Goal: Task Accomplishment & Management: Manage account settings

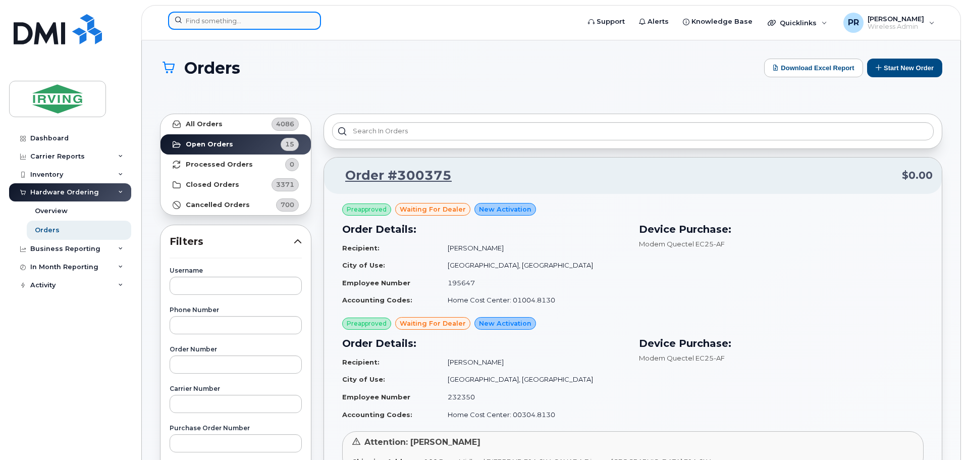
click at [215, 25] on input at bounding box center [244, 21] width 153 height 18
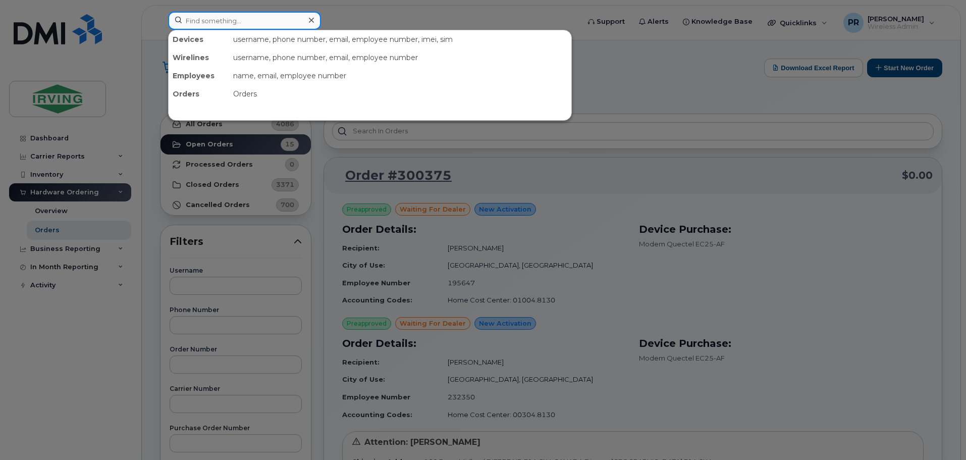
paste input "[PHONE_NUMBER]"
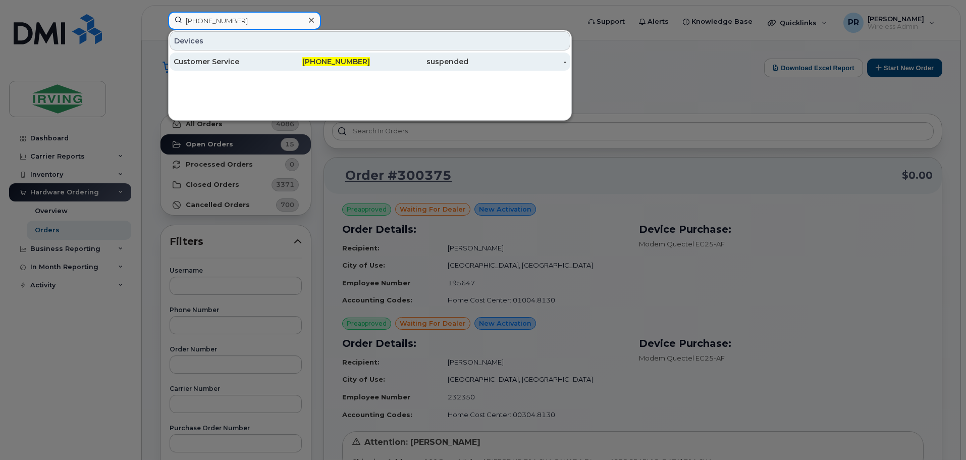
type input "506-269-9645"
click at [250, 62] on div "Customer Service" at bounding box center [223, 62] width 98 height 10
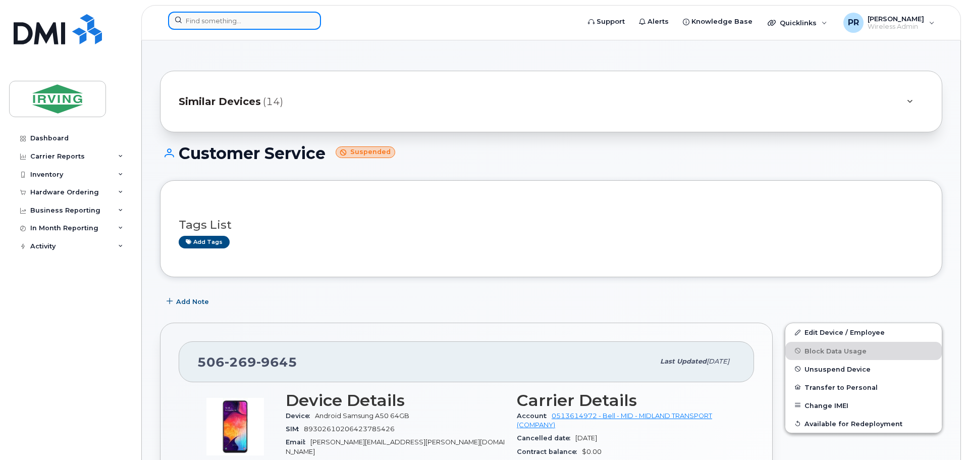
click at [201, 23] on input at bounding box center [244, 21] width 153 height 18
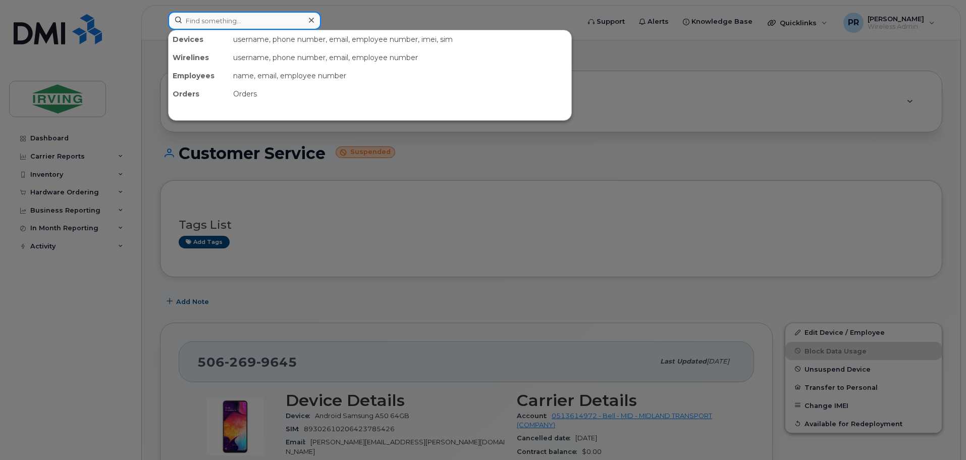
paste input "506) 377-9539"
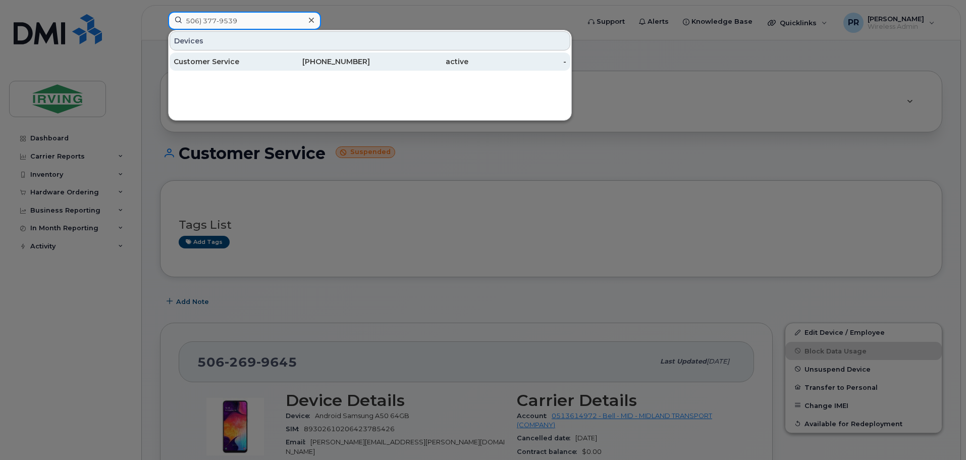
type input "506) 377-9539"
click at [227, 62] on div "Customer Service" at bounding box center [223, 62] width 98 height 10
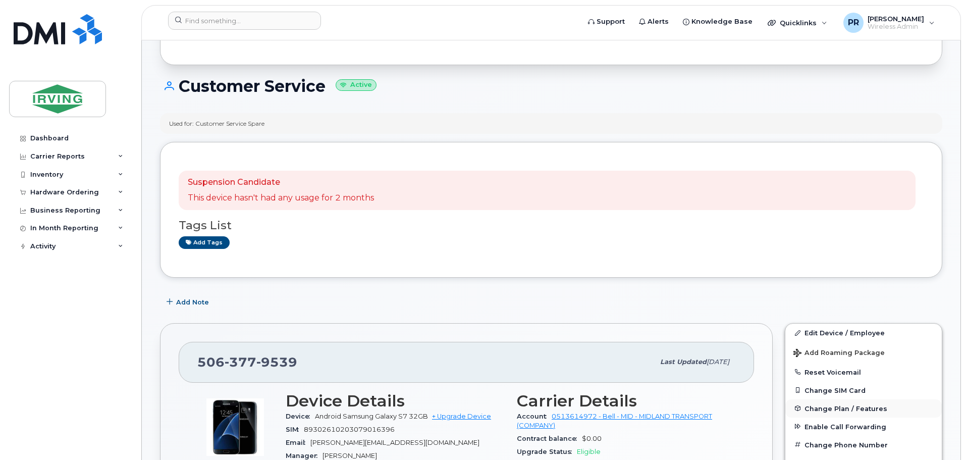
scroll to position [252, 0]
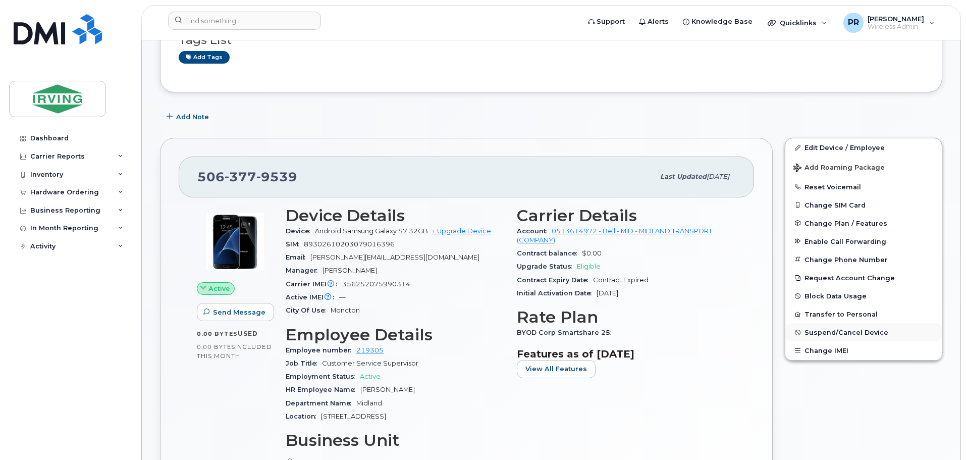
click at [831, 332] on span "Suspend/Cancel Device" at bounding box center [847, 333] width 84 height 8
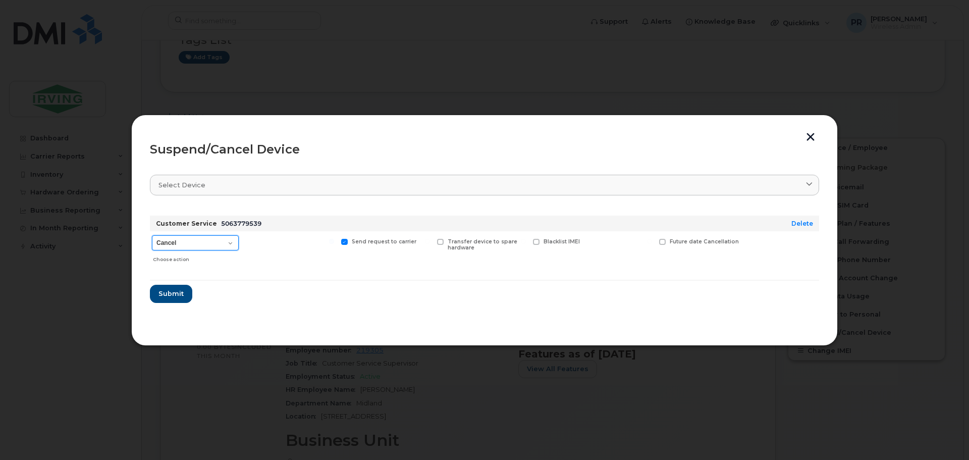
click at [202, 246] on select "Cancel Suspend - Extend Suspension Suspend - Reduced Rate Suspend - Full Rate S…" at bounding box center [195, 242] width 87 height 15
select select "[object Object]"
click at [152, 235] on select "Cancel Suspend - Extend Suspension Suspend - Reduced Rate Suspend - Full Rate S…" at bounding box center [195, 242] width 87 height 15
click at [179, 291] on span "Submit" at bounding box center [170, 294] width 25 height 10
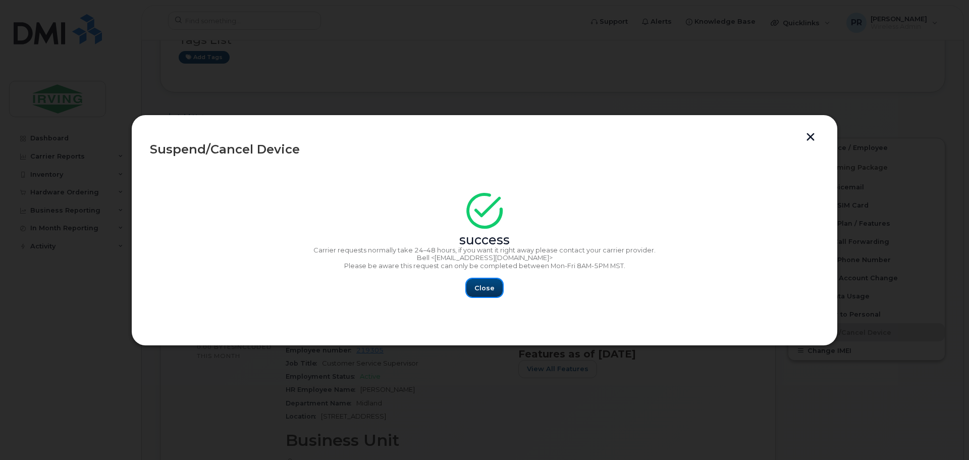
click at [478, 285] on span "Close" at bounding box center [485, 288] width 20 height 10
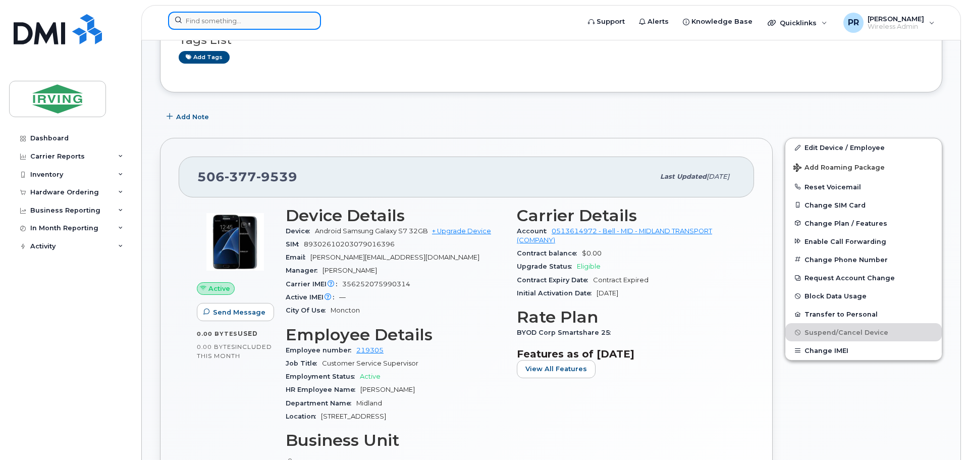
click at [189, 19] on input at bounding box center [244, 21] width 153 height 18
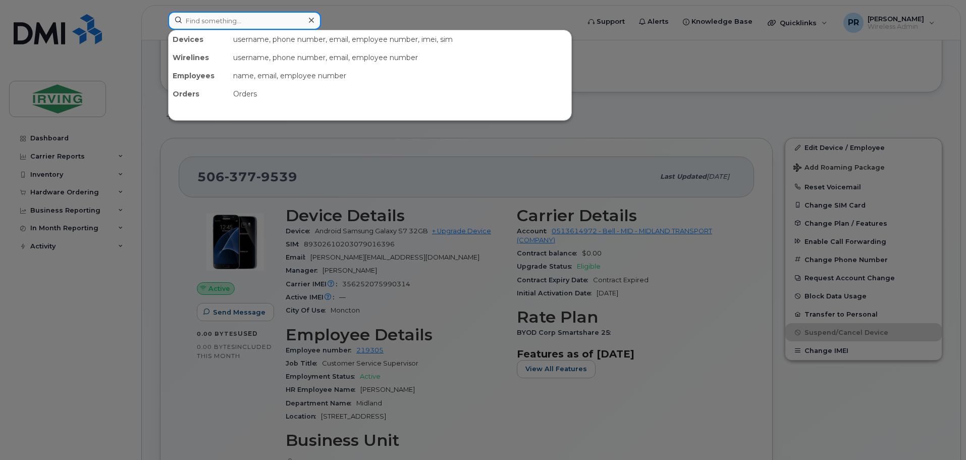
paste input "506) 380-4591"
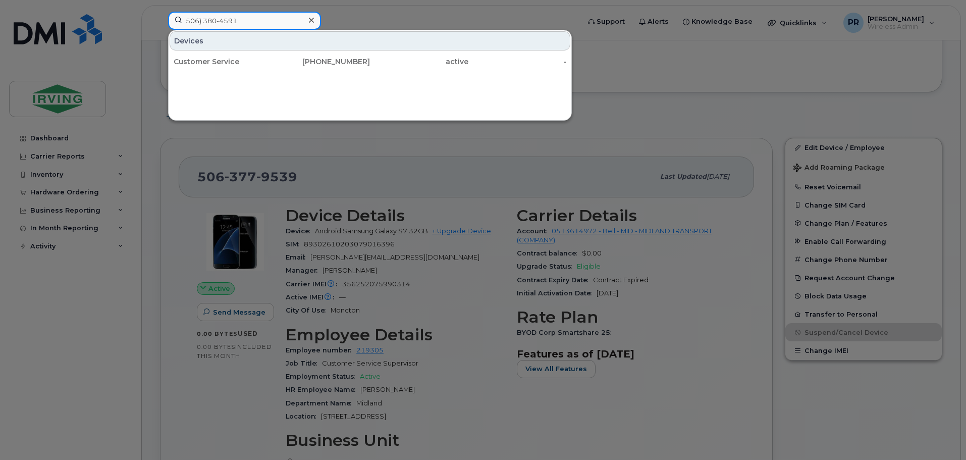
type input "506) 380-4591"
click at [304, 56] on div "506-380-4591" at bounding box center [321, 62] width 98 height 18
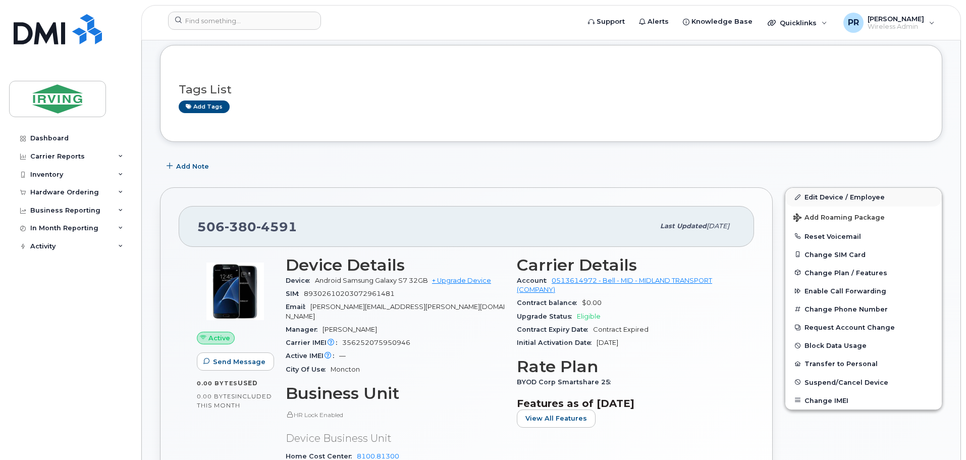
scroll to position [151, 0]
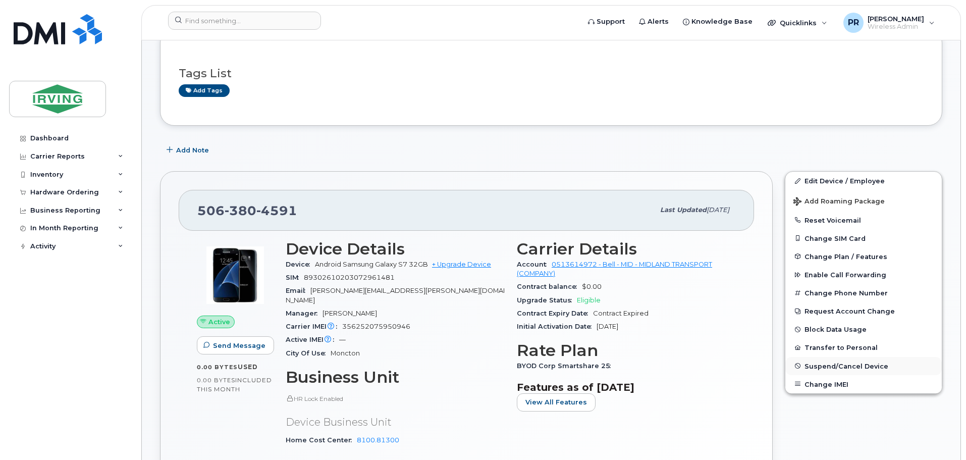
click at [830, 367] on span "Suspend/Cancel Device" at bounding box center [847, 366] width 84 height 8
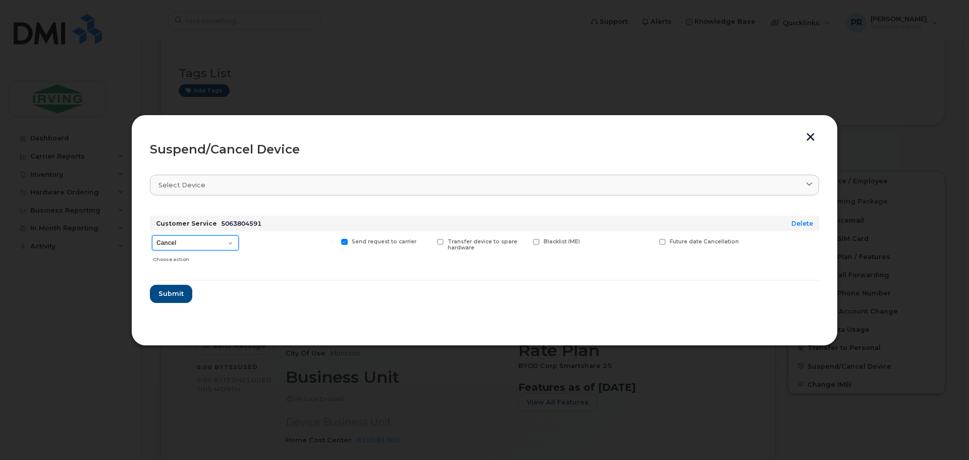
click at [190, 244] on select "Cancel Suspend - Extend Suspension Suspend - Reduced Rate Suspend - Full Rate S…" at bounding box center [195, 242] width 87 height 15
select select "[object Object]"
click at [152, 235] on select "Cancel Suspend - Extend Suspension Suspend - Reduced Rate Suspend - Full Rate S…" at bounding box center [195, 242] width 87 height 15
click at [180, 292] on span "Submit" at bounding box center [170, 294] width 25 height 10
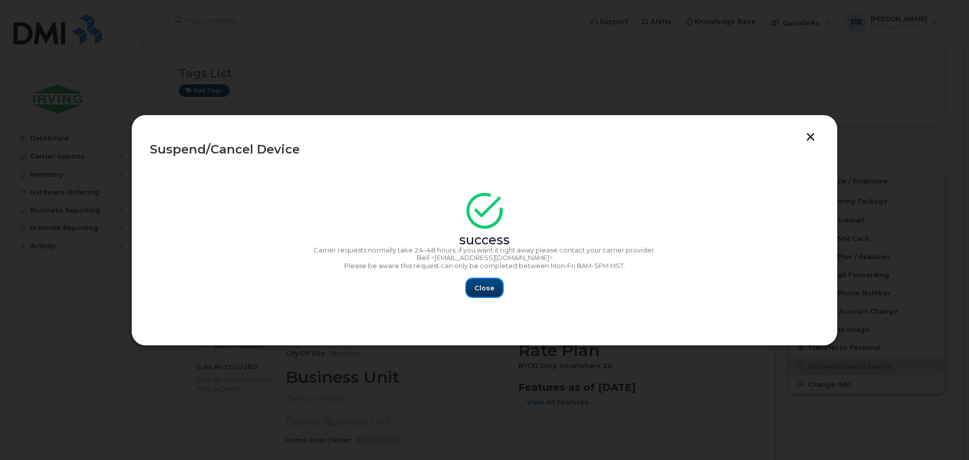
drag, startPoint x: 497, startPoint y: 292, endPoint x: 461, endPoint y: 270, distance: 42.6
click at [497, 292] on button "Close" at bounding box center [484, 288] width 36 height 18
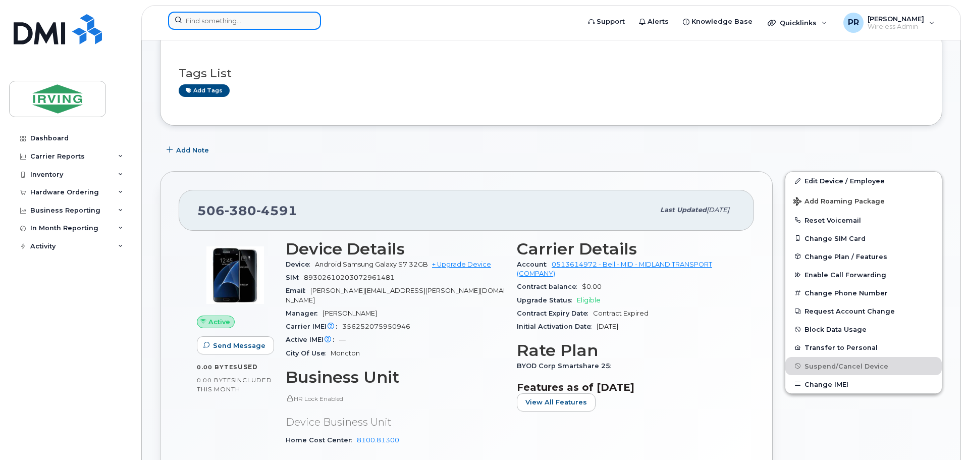
click at [212, 21] on input at bounding box center [244, 21] width 153 height 18
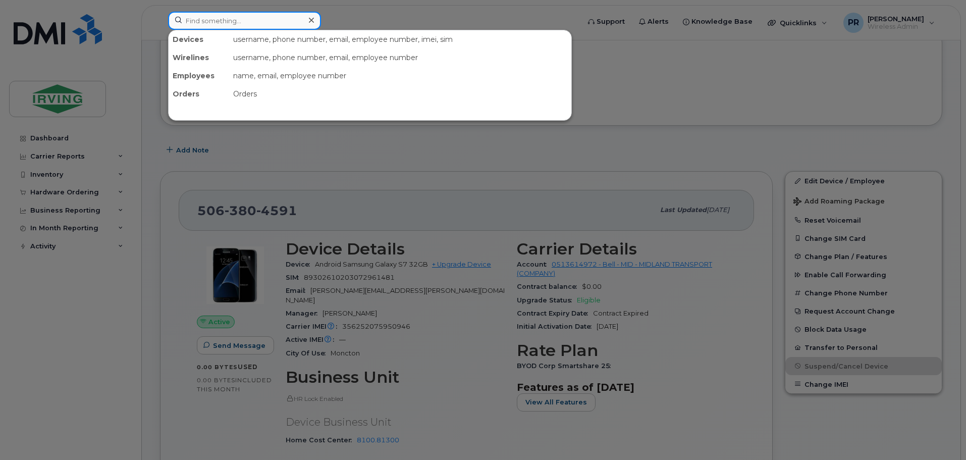
paste input "506) 380-5093"
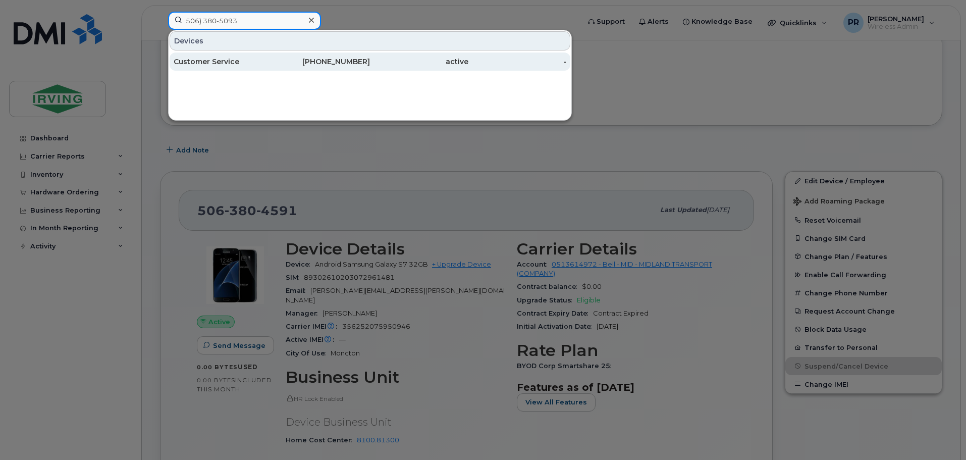
type input "506) 380-5093"
click at [213, 64] on div "Customer Service" at bounding box center [223, 62] width 98 height 10
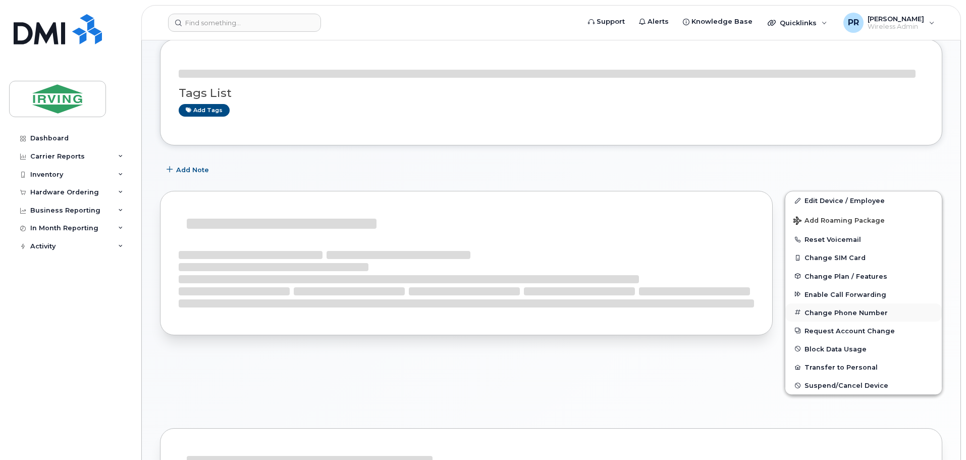
scroll to position [101, 0]
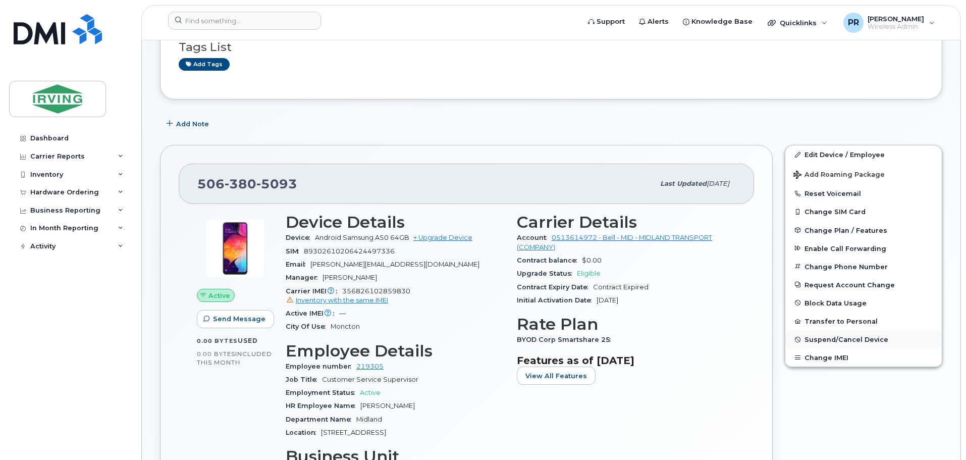
click at [847, 341] on span "Suspend/Cancel Device" at bounding box center [847, 340] width 84 height 8
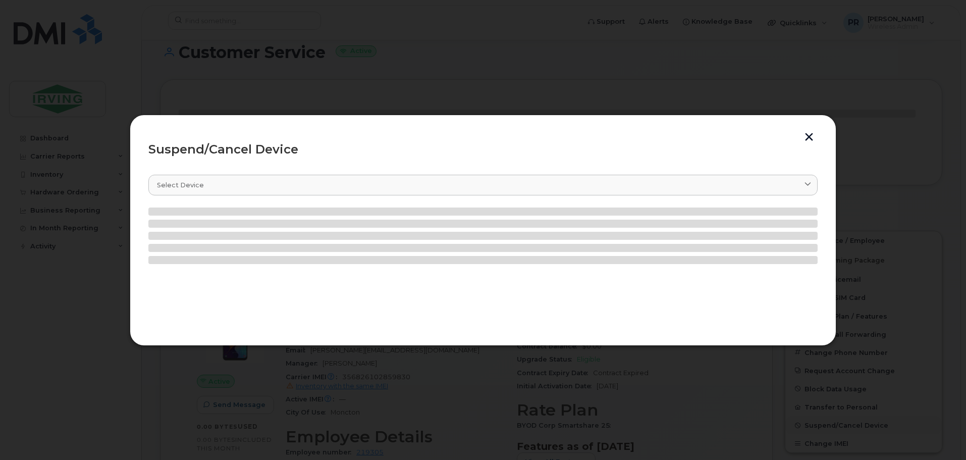
scroll to position [187, 0]
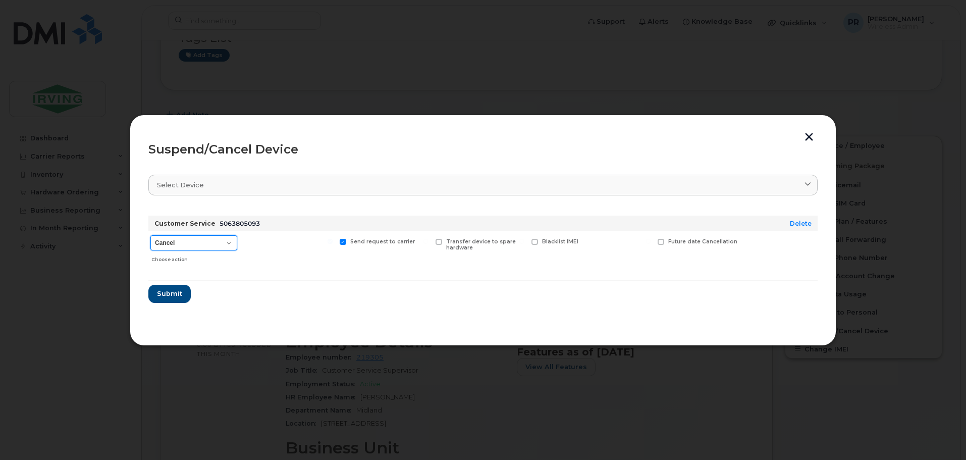
click at [185, 245] on select "Cancel Suspend - Extend Suspension Suspend - Reduced Rate Suspend - Full Rate S…" at bounding box center [193, 242] width 87 height 15
select select "[object Object]"
click at [150, 235] on select "Cancel Suspend - Extend Suspension Suspend - Reduced Rate Suspend - Full Rate S…" at bounding box center [193, 242] width 87 height 15
click at [171, 291] on span "Submit" at bounding box center [168, 294] width 25 height 10
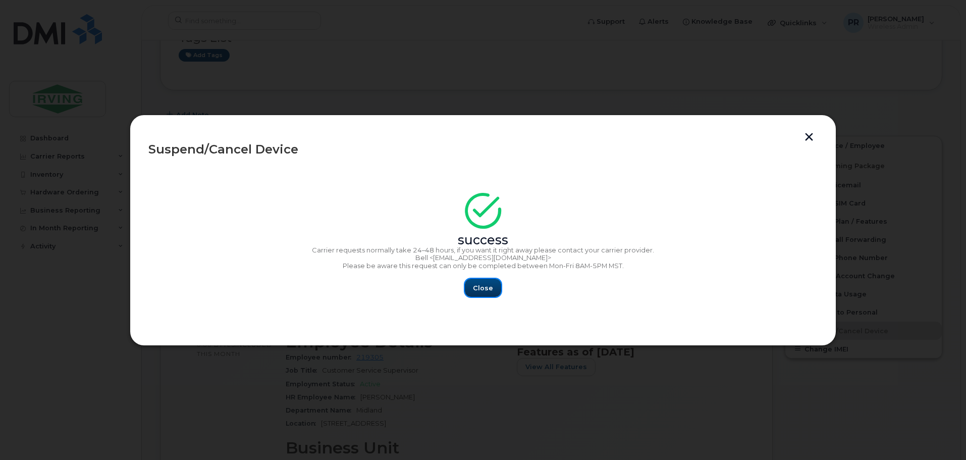
click at [479, 290] on span "Close" at bounding box center [483, 288] width 20 height 10
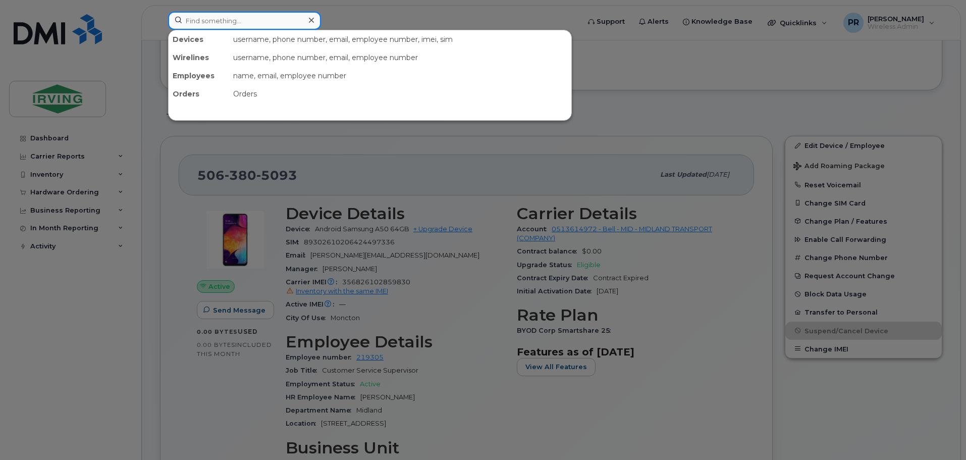
click at [238, 20] on input at bounding box center [244, 21] width 153 height 18
paste input "506) 377-9543"
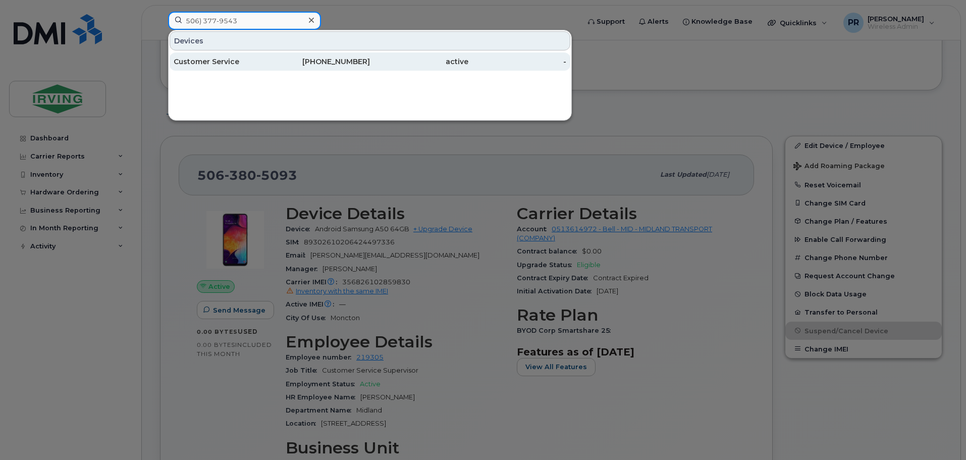
type input "506) 377-9543"
click at [233, 63] on div "Customer Service" at bounding box center [223, 62] width 98 height 10
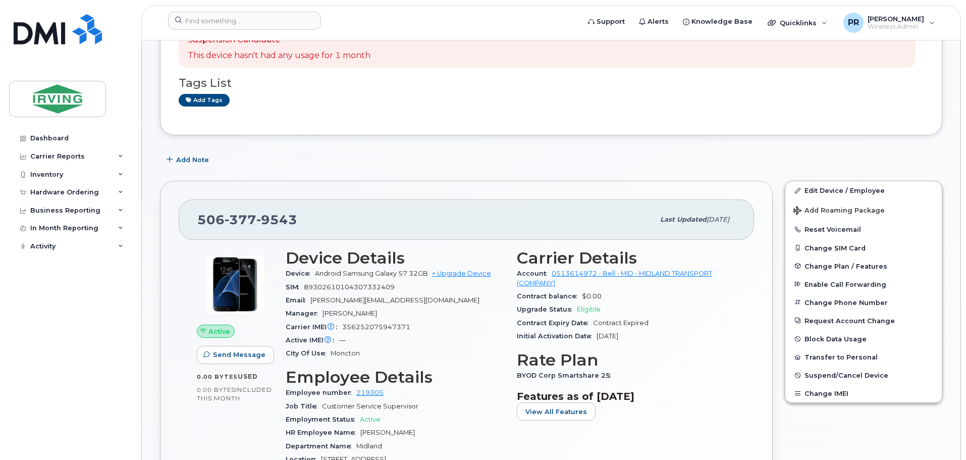
scroll to position [202, 0]
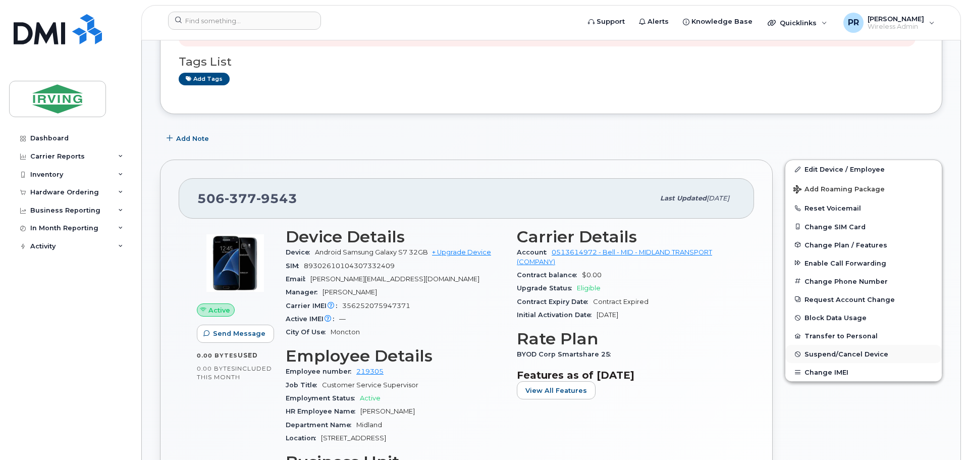
click at [820, 350] on span "Suspend/Cancel Device" at bounding box center [847, 354] width 84 height 8
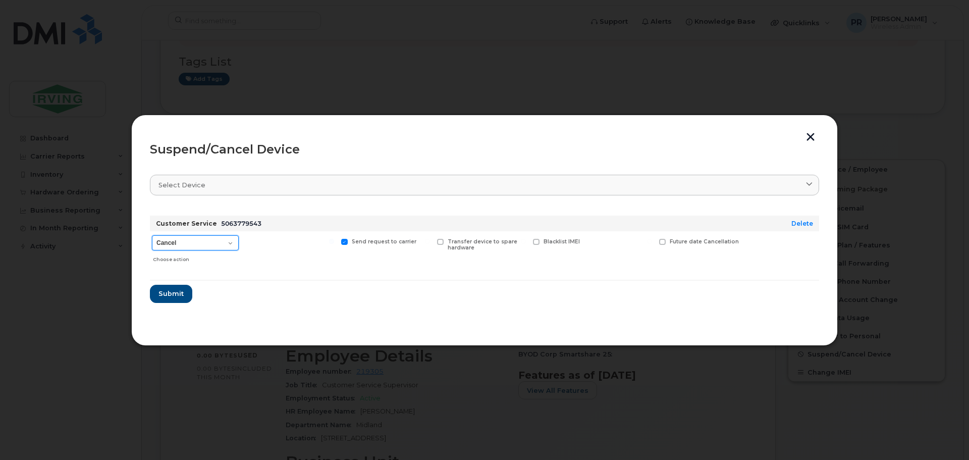
click at [182, 242] on select "Cancel Suspend - Extend Suspension Suspend - Reduced Rate Suspend - Full Rate S…" at bounding box center [195, 242] width 87 height 15
click at [152, 235] on select "Cancel Suspend - Extend Suspension Suspend - Reduced Rate Suspend - Full Rate S…" at bounding box center [195, 242] width 87 height 15
click at [192, 244] on select "Cancel Suspend - Extend Suspension Suspend - Reduced Rate Suspend - Full Rate S…" at bounding box center [195, 242] width 87 height 15
select select "[object Object]"
click at [152, 235] on select "Cancel Suspend - Extend Suspension Suspend - Reduced Rate Suspend - Full Rate S…" at bounding box center [195, 242] width 87 height 15
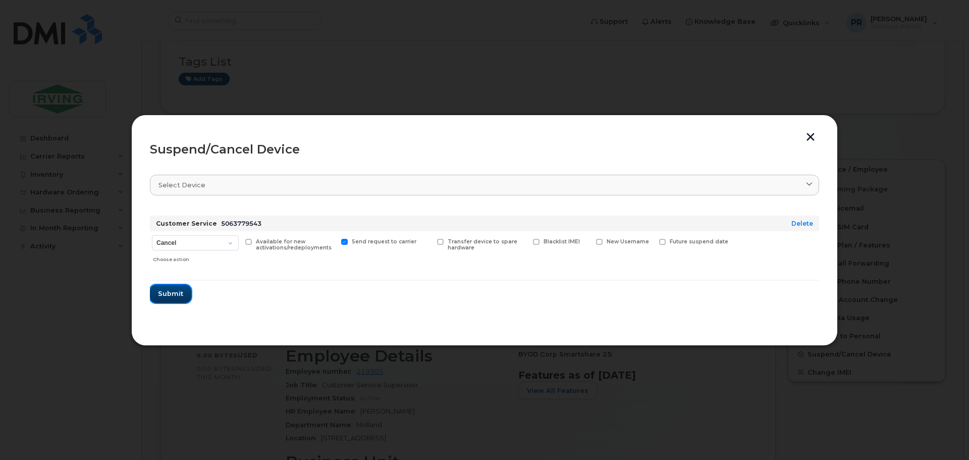
click at [175, 294] on span "Submit" at bounding box center [170, 294] width 25 height 10
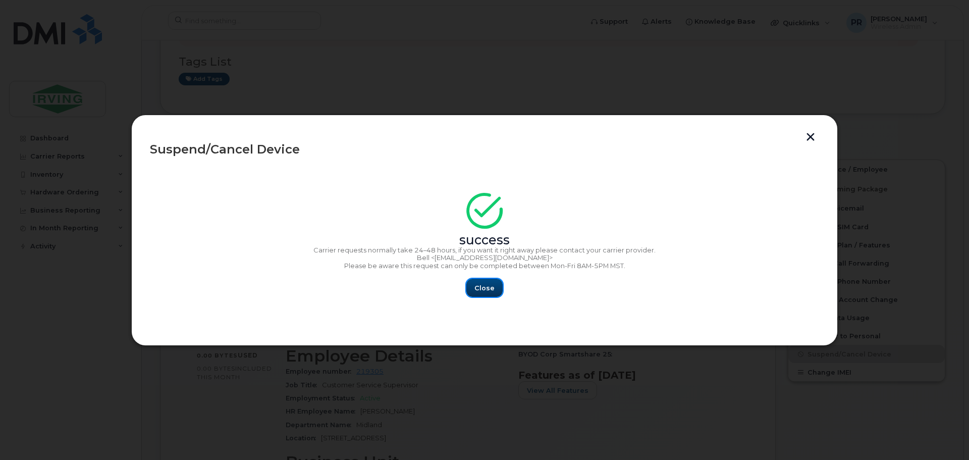
click at [492, 288] on span "Close" at bounding box center [485, 288] width 20 height 10
